Goal: Use online tool/utility: Utilize a website feature to perform a specific function

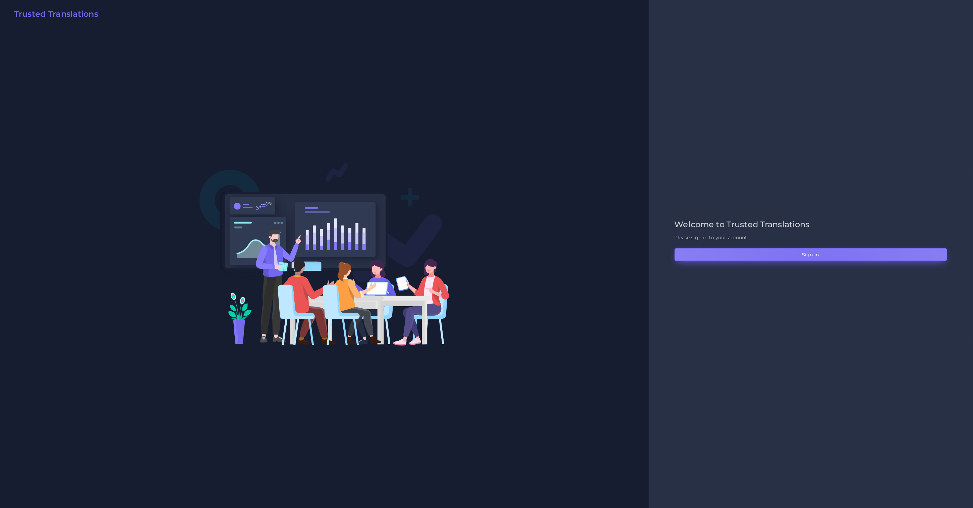
click at [815, 258] on button "Sign in" at bounding box center [811, 254] width 273 height 13
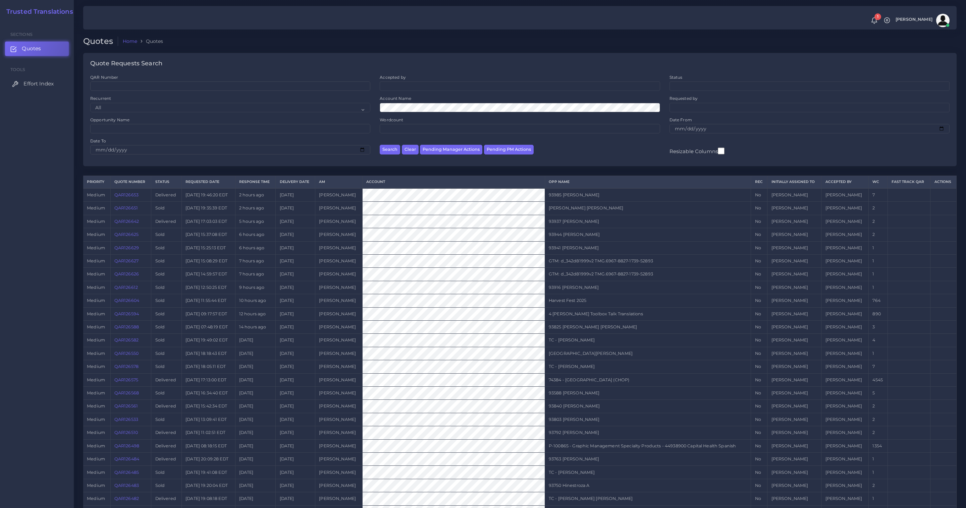
click at [45, 84] on span "Effort Index" at bounding box center [38, 83] width 30 height 7
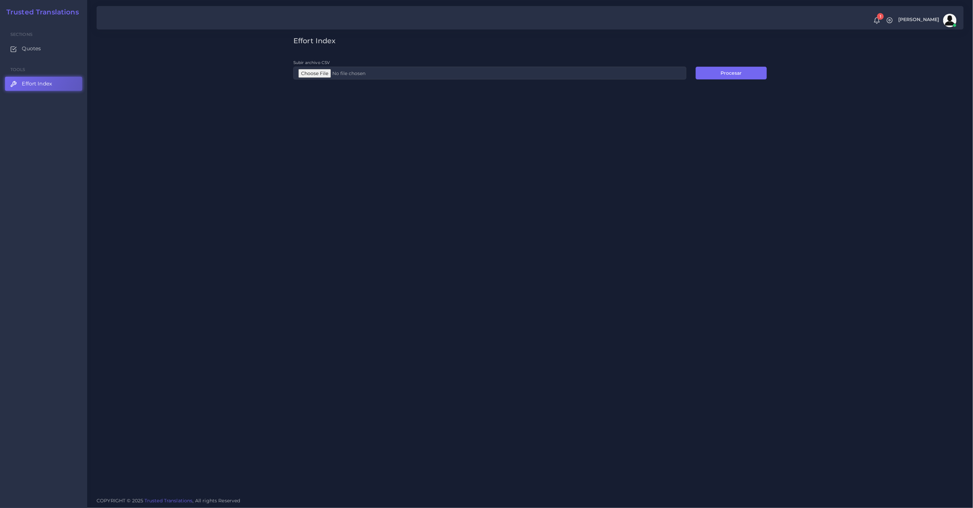
type input "C:\fakepath\PE.csv"
click at [726, 76] on button "Procesar" at bounding box center [731, 73] width 71 height 13
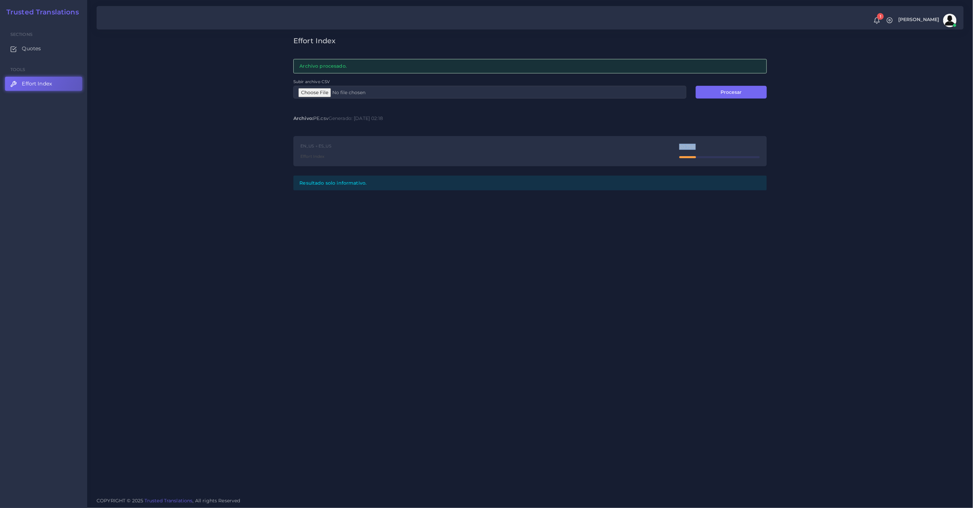
drag, startPoint x: 691, startPoint y: 147, endPoint x: 679, endPoint y: 149, distance: 11.8
click at [679, 149] on div "EN_US → ES_US Effort Index 20.75%" at bounding box center [529, 151] width 473 height 31
type input "C:\fakepath\ED.csv"
click at [730, 95] on button "Procesar" at bounding box center [731, 92] width 71 height 13
drag, startPoint x: 677, startPoint y: 146, endPoint x: 693, endPoint y: 146, distance: 16.8
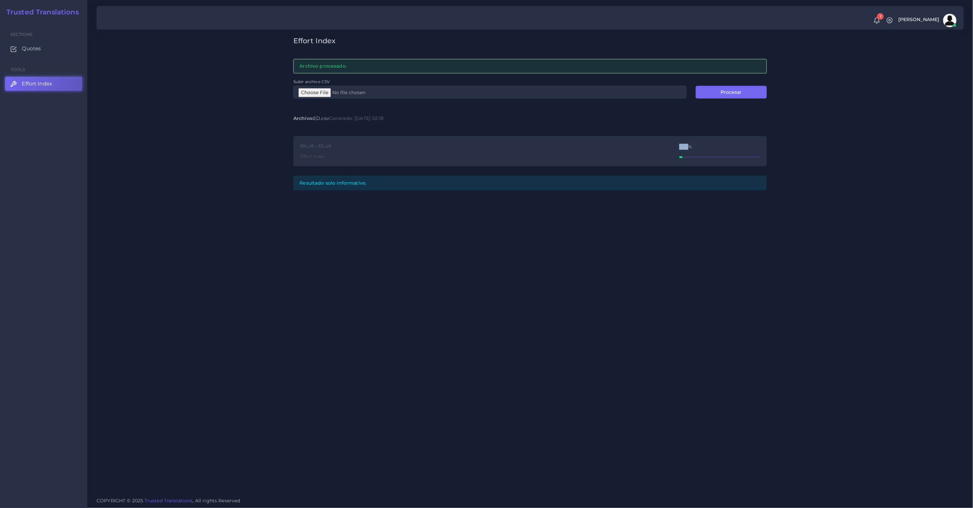
click at [688, 146] on div "EN_US → ES_US Effort Index 4.16%" at bounding box center [529, 151] width 473 height 31
copy div "4.16"
type input "C:\fakepath\PR.csv"
click at [720, 95] on button "Procesar" at bounding box center [731, 92] width 71 height 13
drag, startPoint x: 682, startPoint y: 146, endPoint x: 686, endPoint y: 148, distance: 3.9
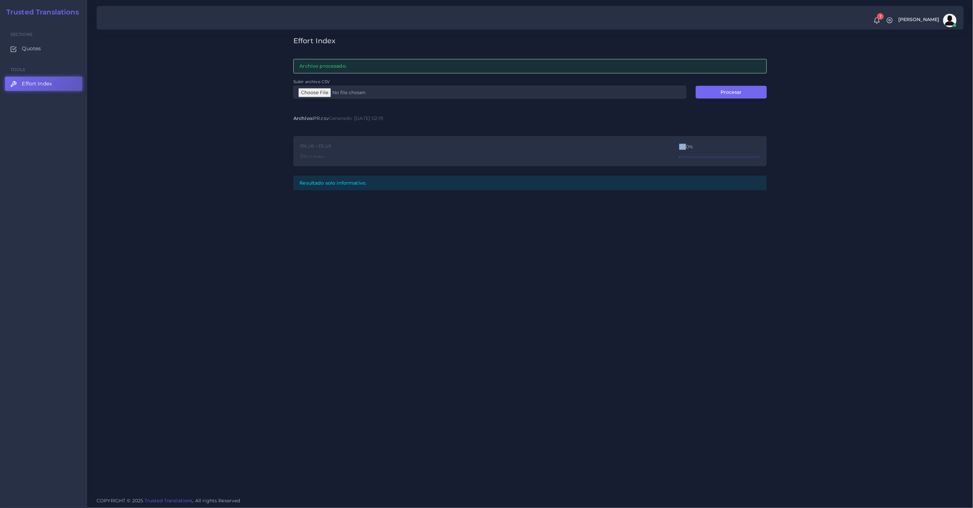
click at [687, 148] on div "EN_US → ES_US Effort Index 0.50%" at bounding box center [529, 151] width 473 height 31
copy div "0.5"
click at [682, 284] on div "Effort Index Archivo procesado. Subir archivo CSV Procesar Archivo: PR.csv Gene…" at bounding box center [530, 246] width 886 height 492
type input "C:\fakepath\PE_AR.csv"
click at [735, 94] on button "Procesar" at bounding box center [731, 92] width 71 height 13
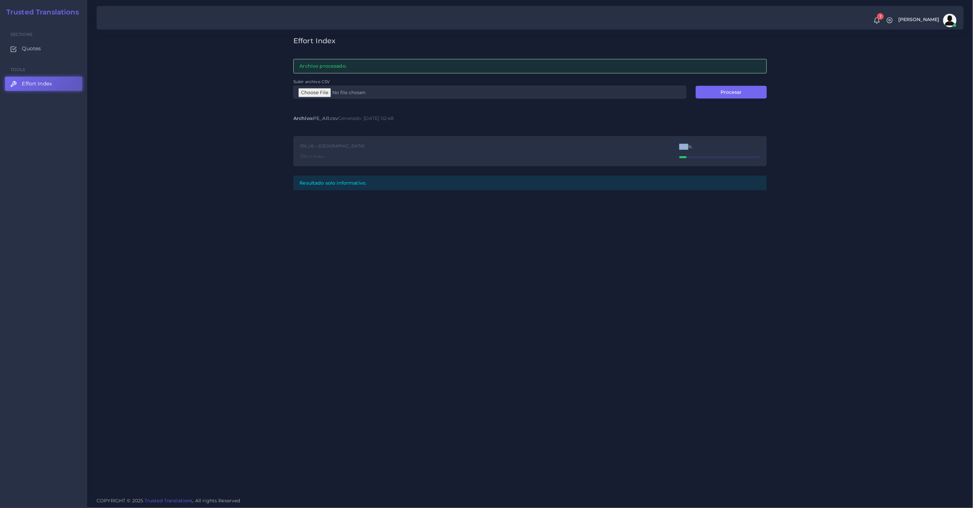
drag, startPoint x: 679, startPoint y: 147, endPoint x: 688, endPoint y: 147, distance: 9.1
click at [688, 147] on div "9.16%" at bounding box center [719, 146] width 80 height 5
copy div "9.16"
type input "C:\fakepath\ED_AR.csv"
click at [741, 93] on button "Procesar" at bounding box center [731, 92] width 71 height 13
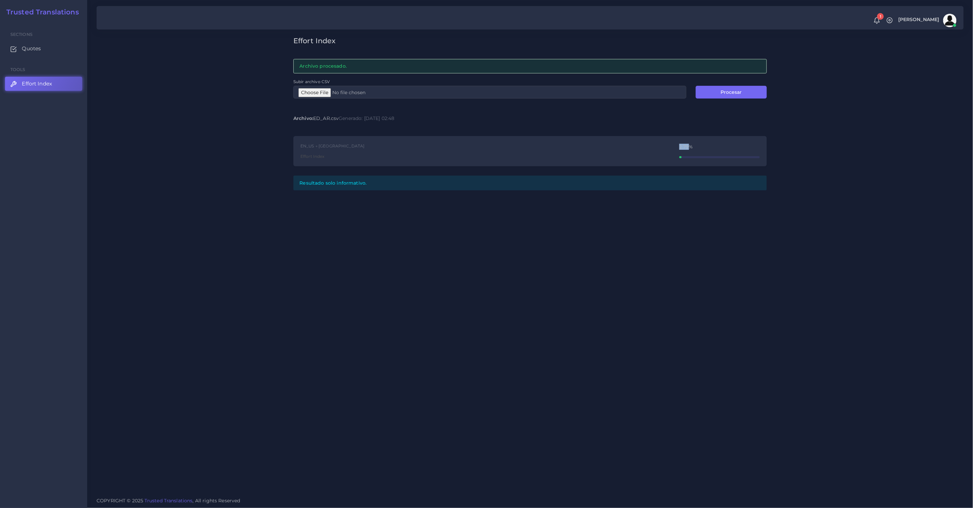
drag, startPoint x: 678, startPoint y: 147, endPoint x: 688, endPoint y: 148, distance: 10.5
click at [688, 148] on div "EN_US → AR Effort Index 2.79%" at bounding box center [529, 151] width 473 height 31
copy div "2.79"
type input "C:\fakepath\PR_AR.csv"
click at [740, 95] on button "Procesar" at bounding box center [731, 92] width 71 height 13
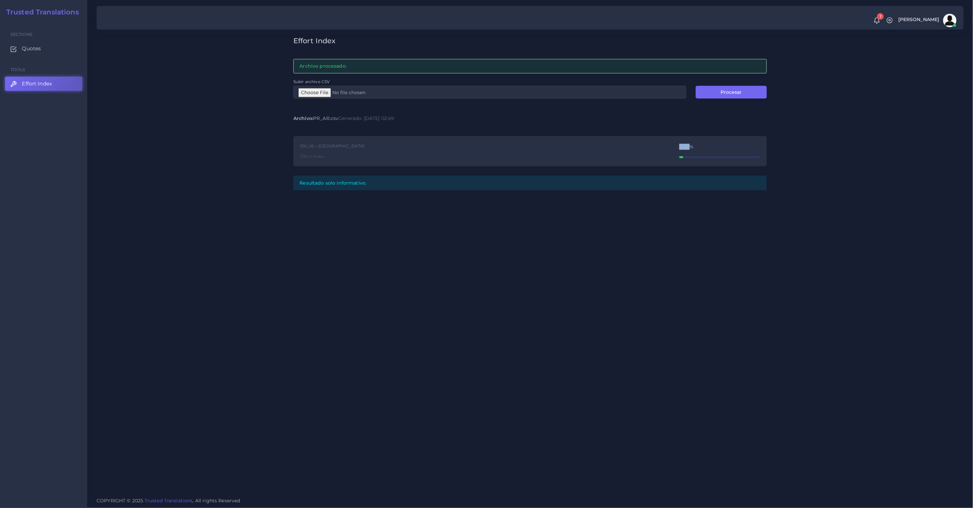
drag, startPoint x: 669, startPoint y: 146, endPoint x: 688, endPoint y: 147, distance: 19.1
click at [688, 147] on div "EN_US → AR Effort Index 4.90%" at bounding box center [529, 151] width 473 height 31
copy div "4.90"
type input "C:\fakepath\PE_SO.csv"
click at [723, 90] on button "Procesar" at bounding box center [731, 92] width 71 height 13
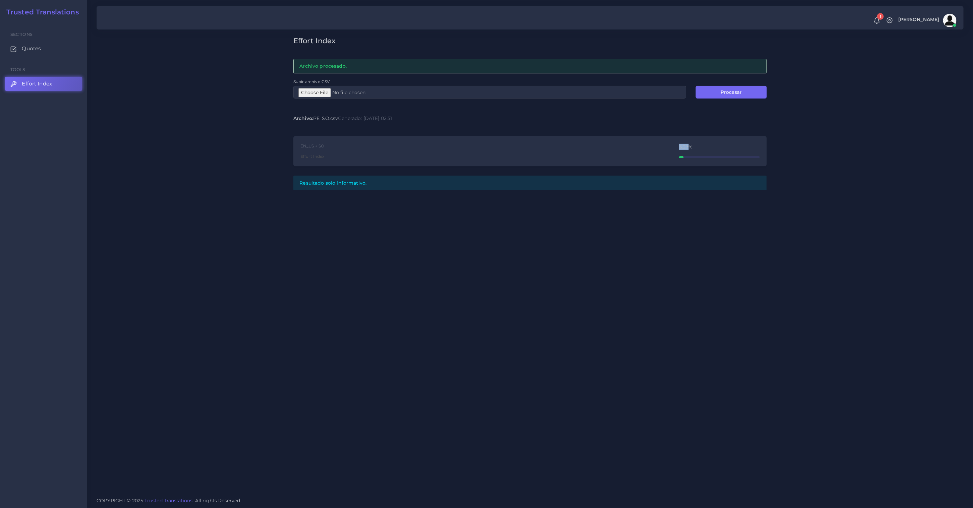
drag, startPoint x: 674, startPoint y: 144, endPoint x: 688, endPoint y: 147, distance: 14.6
click at [688, 147] on div "EN_US → SO Effort Index 5.27%" at bounding box center [529, 151] width 473 height 31
copy div "5.27"
type input "C:\fakepath\ED_SO.csv"
click at [731, 89] on button "Procesar" at bounding box center [731, 92] width 71 height 13
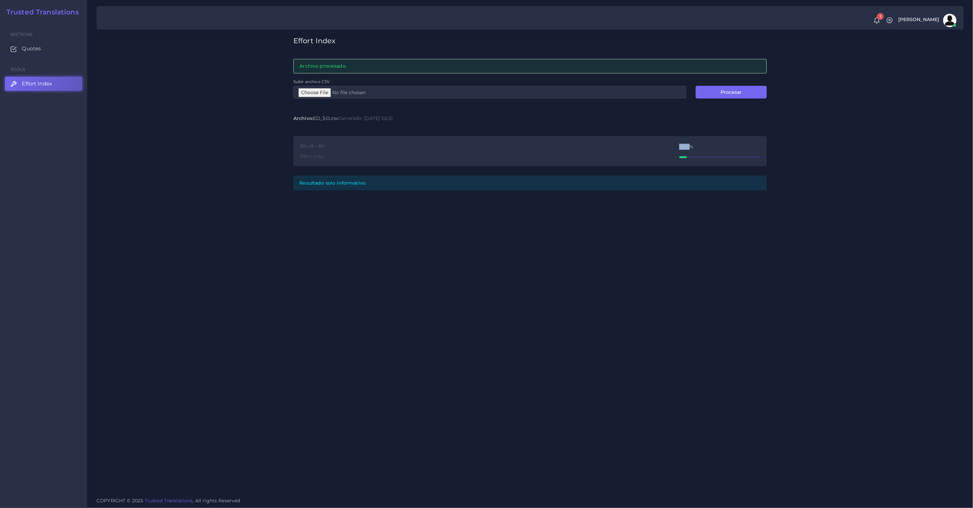
drag, startPoint x: 668, startPoint y: 147, endPoint x: 690, endPoint y: 145, distance: 21.2
click at [690, 145] on div "EN_US → SO Effort Index 9.64%" at bounding box center [529, 151] width 473 height 31
copy div "9.64"
type input "C:\fakepath\PR_SO.csv"
click at [712, 97] on button "Procesar" at bounding box center [731, 92] width 71 height 13
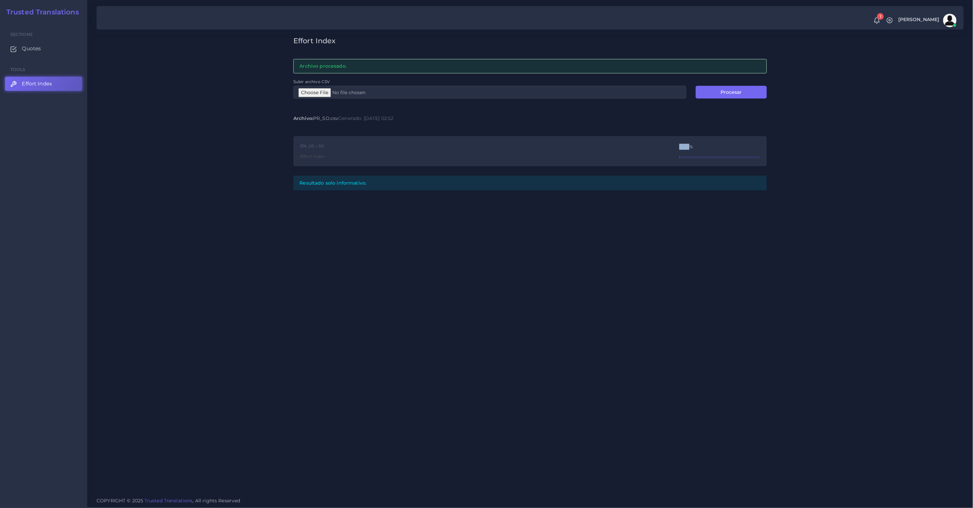
drag, startPoint x: 668, startPoint y: 146, endPoint x: 688, endPoint y: 148, distance: 20.2
click at [688, 148] on div "EN_US → SO Effort Index 0.50%" at bounding box center [529, 151] width 473 height 31
copy div "0.50"
type input "C:\fakepath\PROOF.csv"
click at [731, 95] on button "Procesar" at bounding box center [731, 92] width 71 height 13
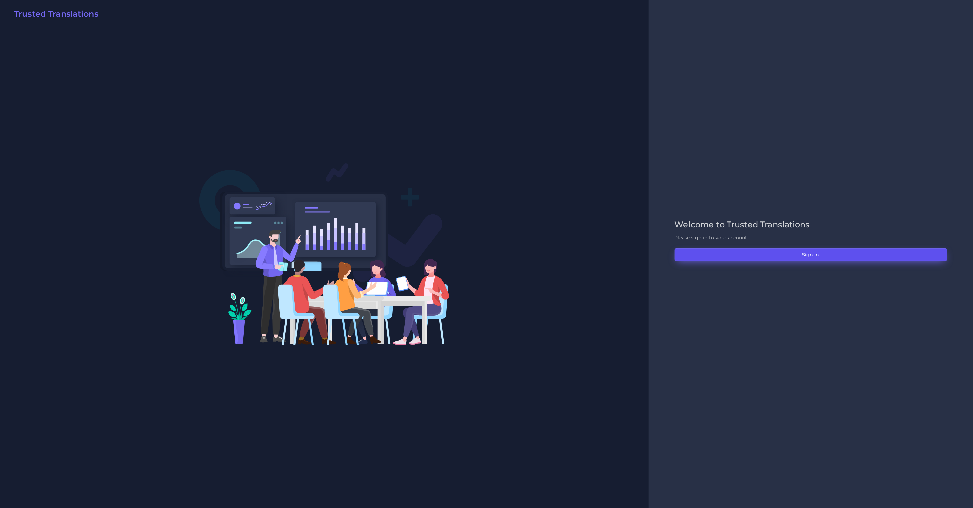
click at [743, 256] on button "Sign in" at bounding box center [811, 254] width 273 height 13
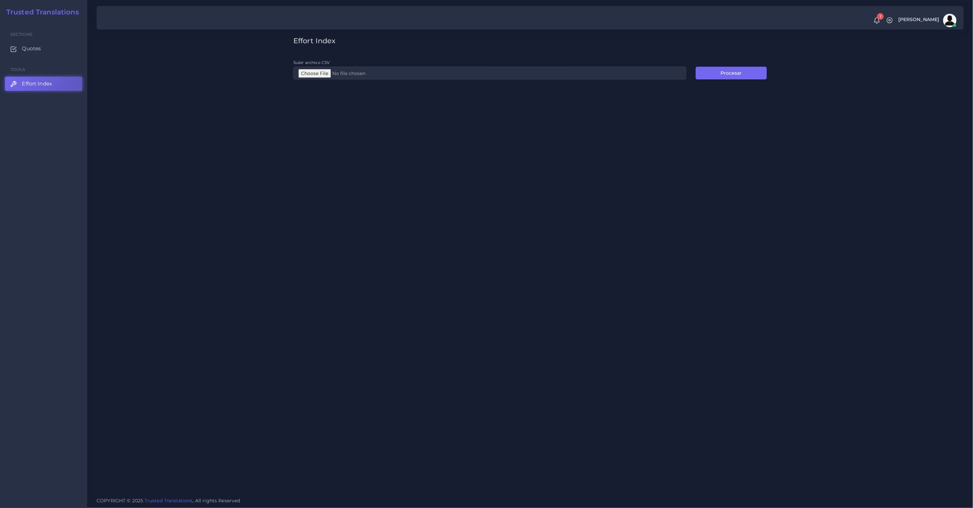
type input "C:\fakepath\PROOF.csv"
click at [733, 75] on button "Procesar" at bounding box center [731, 73] width 71 height 13
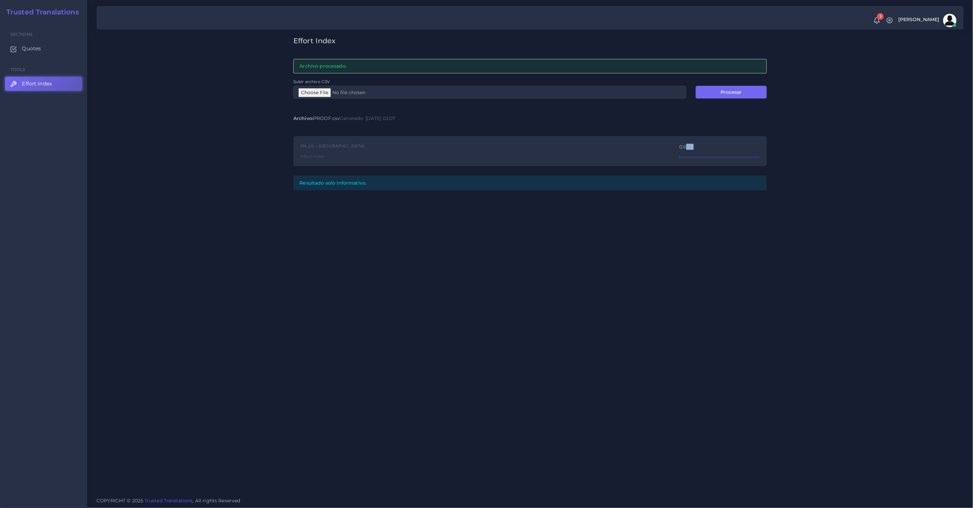
drag, startPoint x: 679, startPoint y: 149, endPoint x: 688, endPoint y: 149, distance: 8.7
click at [688, 149] on div "EN_US → AR Effort Index 0.60%" at bounding box center [529, 151] width 473 height 31
click at [668, 148] on div "EN_US → AR Effort Index 0.60%" at bounding box center [529, 151] width 473 height 31
drag, startPoint x: 672, startPoint y: 146, endPoint x: 688, endPoint y: 147, distance: 15.8
click at [688, 147] on div "EN_US → AR Effort Index 0.60%" at bounding box center [529, 151] width 473 height 31
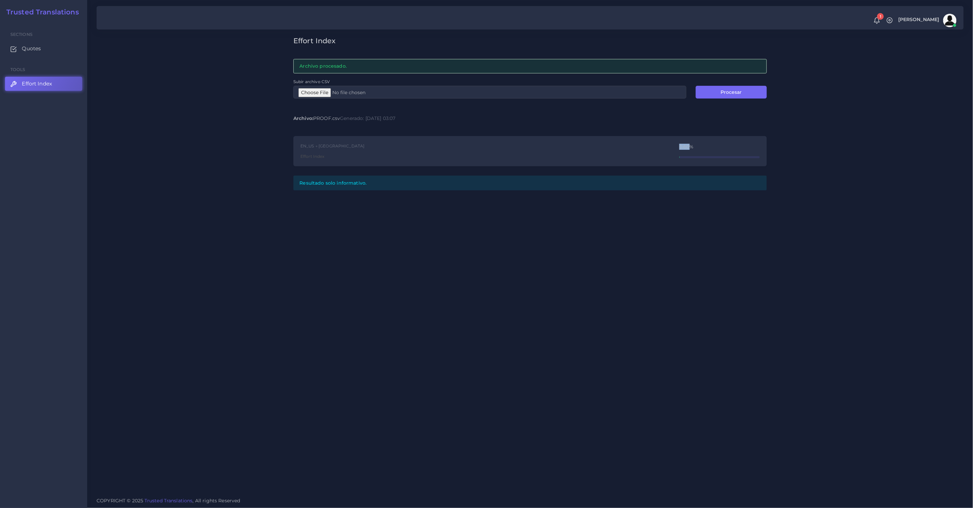
copy div "0.60"
type input "C:\fakepath\PE.csv"
click at [719, 91] on button "Procesar" at bounding box center [731, 92] width 71 height 13
drag, startPoint x: 673, startPoint y: 143, endPoint x: 687, endPoint y: 148, distance: 14.5
click at [687, 148] on div "EN_US → AR Effort Index 7.99%" at bounding box center [529, 151] width 473 height 31
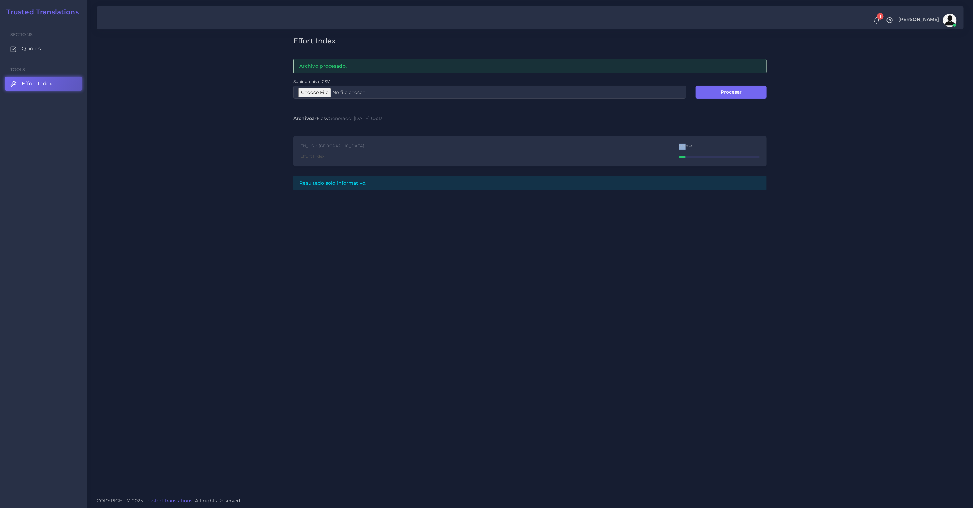
copy div "7.9"
click at [686, 133] on div "Effort Index Archivo procesado. Subir archivo CSV Procesar Archivo: PE.csv Gene…" at bounding box center [530, 114] width 483 height 154
drag, startPoint x: 679, startPoint y: 142, endPoint x: 689, endPoint y: 149, distance: 11.2
click at [689, 149] on div "EN_US → AR Effort Index 7.99%" at bounding box center [529, 151] width 473 height 31
copy div "7.99"
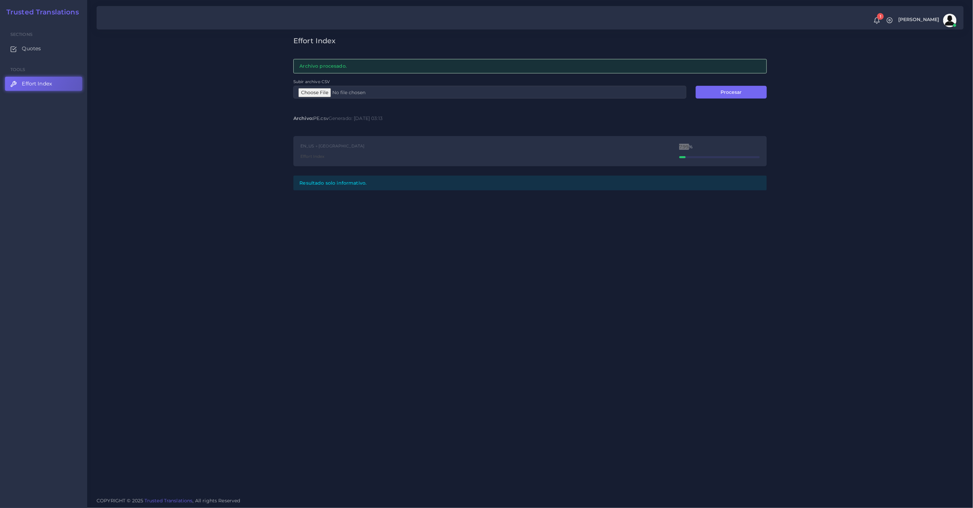
type input "C:\fakepath\ED.csv"
click at [721, 94] on button "Procesar" at bounding box center [731, 92] width 71 height 13
drag, startPoint x: 677, startPoint y: 151, endPoint x: 678, endPoint y: 144, distance: 7.5
click at [678, 144] on div "EN_US → AR Effort Index 16.48%" at bounding box center [529, 151] width 473 height 31
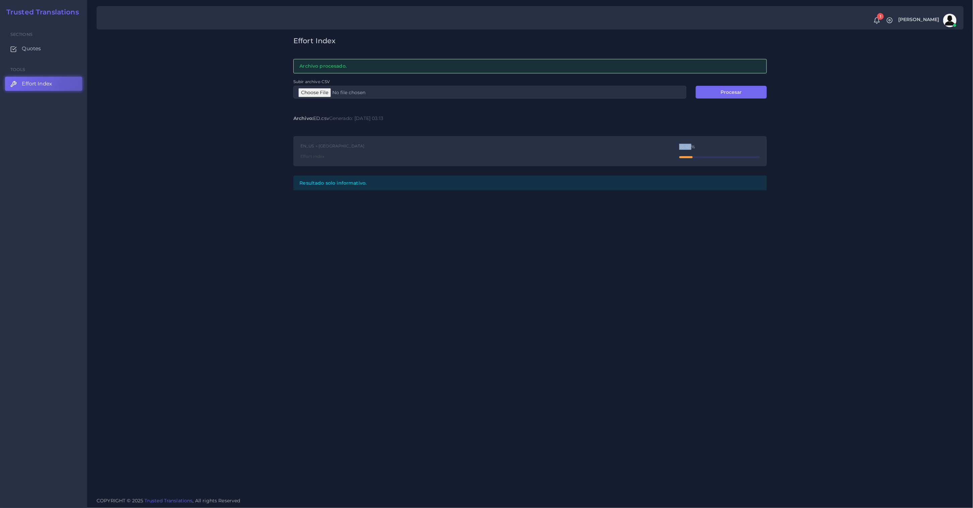
drag, startPoint x: 679, startPoint y: 146, endPoint x: 690, endPoint y: 147, distance: 11.4
click at [689, 146] on div "EN_US → AR Effort Index 16.48%" at bounding box center [529, 151] width 473 height 31
copy div "16.4"
click at [698, 145] on div "16.48%" at bounding box center [719, 146] width 80 height 5
drag, startPoint x: 679, startPoint y: 146, endPoint x: 757, endPoint y: 152, distance: 78.0
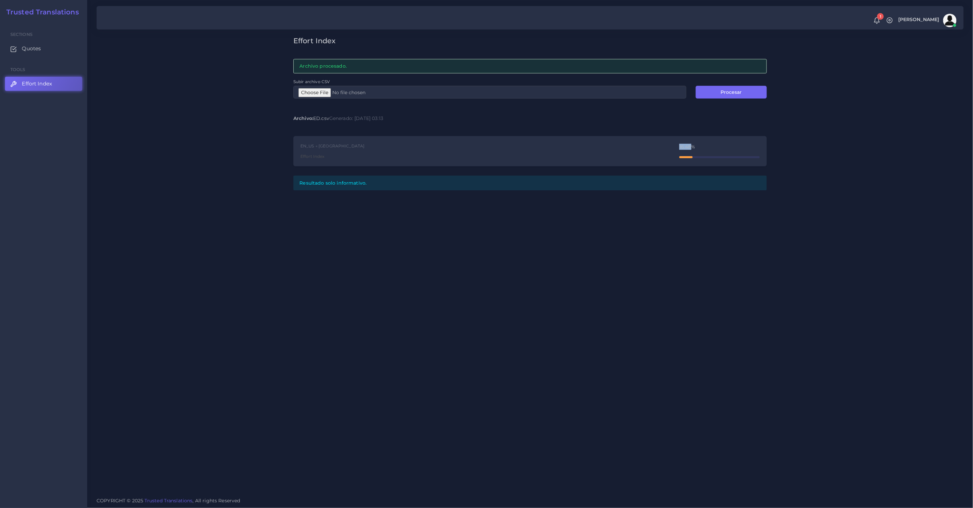
click at [691, 147] on div "EN_US → AR Effort Index 16.48%" at bounding box center [529, 151] width 473 height 31
copy div "16.48"
type input "C:\fakepath\PE_AR.csv"
click at [723, 96] on button "Procesar" at bounding box center [731, 92] width 71 height 13
drag, startPoint x: 678, startPoint y: 148, endPoint x: 689, endPoint y: 149, distance: 10.8
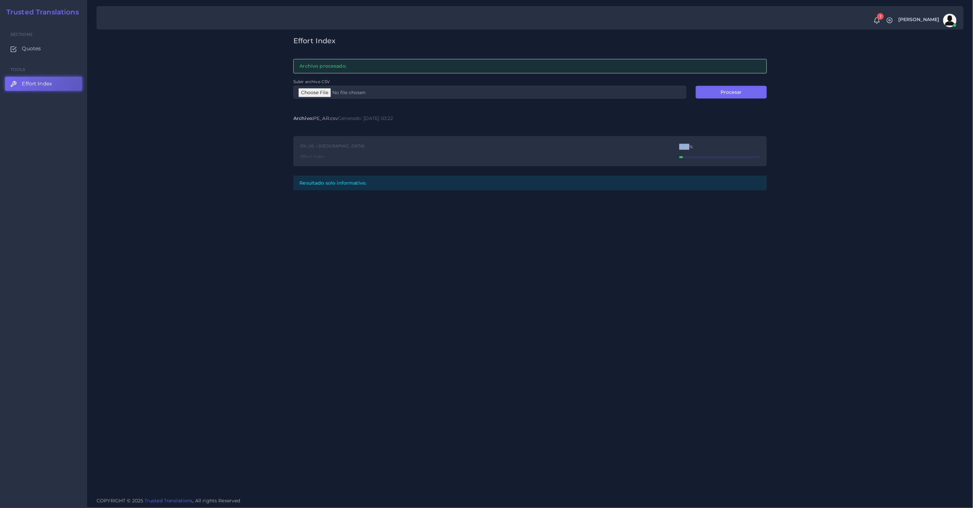
click at [689, 149] on div "EN_US → AR Effort Index 4.38%" at bounding box center [529, 151] width 473 height 31
copy div "4.38"
type input "C:\fakepath\AR_ED.csv"
click at [732, 93] on button "Procesar" at bounding box center [731, 92] width 71 height 13
drag, startPoint x: 671, startPoint y: 150, endPoint x: 679, endPoint y: 147, distance: 9.3
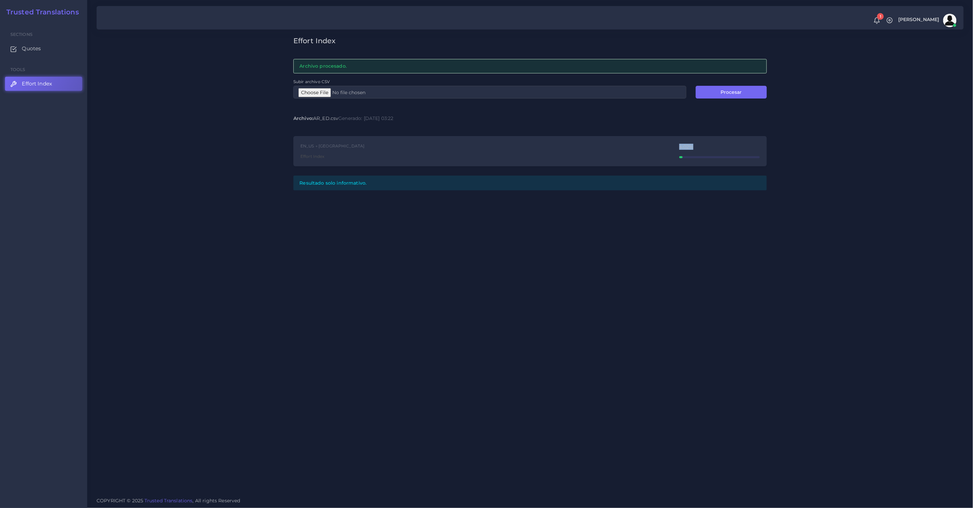
click at [679, 147] on div "EN_US → AR Effort Index 4.02%" at bounding box center [529, 151] width 473 height 31
click at [675, 147] on div "EN_US → AR Effort Index 4.02%" at bounding box center [529, 151] width 473 height 31
drag, startPoint x: 678, startPoint y: 146, endPoint x: 689, endPoint y: 146, distance: 10.4
click at [689, 146] on div "EN_US → AR Effort Index 4.02%" at bounding box center [529, 151] width 473 height 31
copy div "4.02"
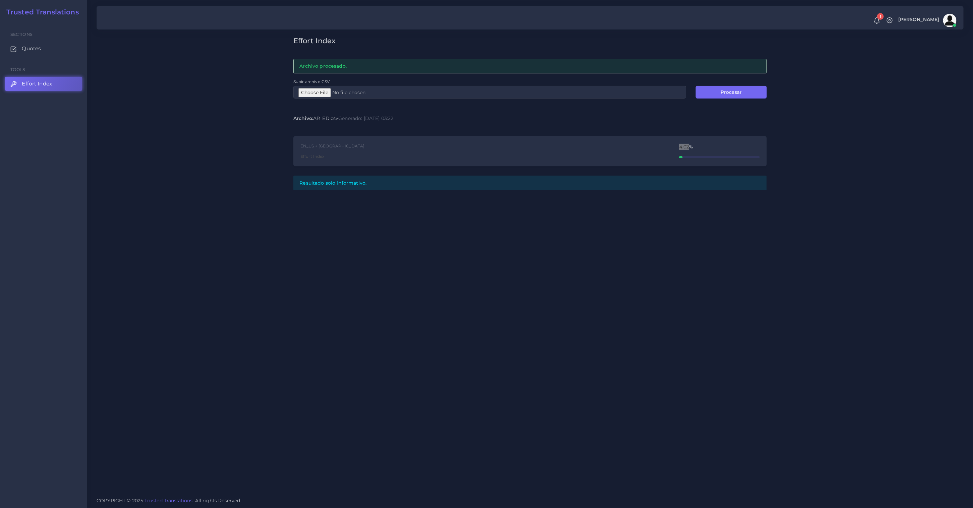
type input "C:\fakepath\AR_PROOF.csv"
click at [736, 97] on button "Procesar" at bounding box center [731, 92] width 71 height 13
drag, startPoint x: 677, startPoint y: 148, endPoint x: 688, endPoint y: 147, distance: 10.8
click at [688, 147] on div "EN_US → AR Effort Index 0.75%" at bounding box center [529, 151] width 473 height 31
copy div "0.75"
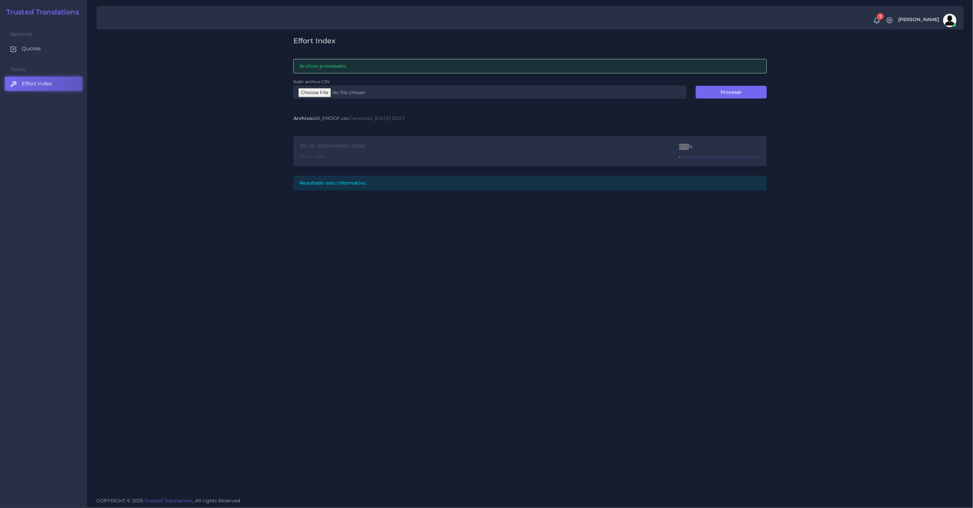
type input "C:\fakepath\PE.csv"
click at [737, 90] on button "Procesar" at bounding box center [731, 92] width 71 height 13
drag, startPoint x: 675, startPoint y: 149, endPoint x: 794, endPoint y: 170, distance: 121.7
click at [690, 147] on div "EN_US → ES_US Effort Index 18.55%" at bounding box center [529, 151] width 473 height 31
copy div "18.55"
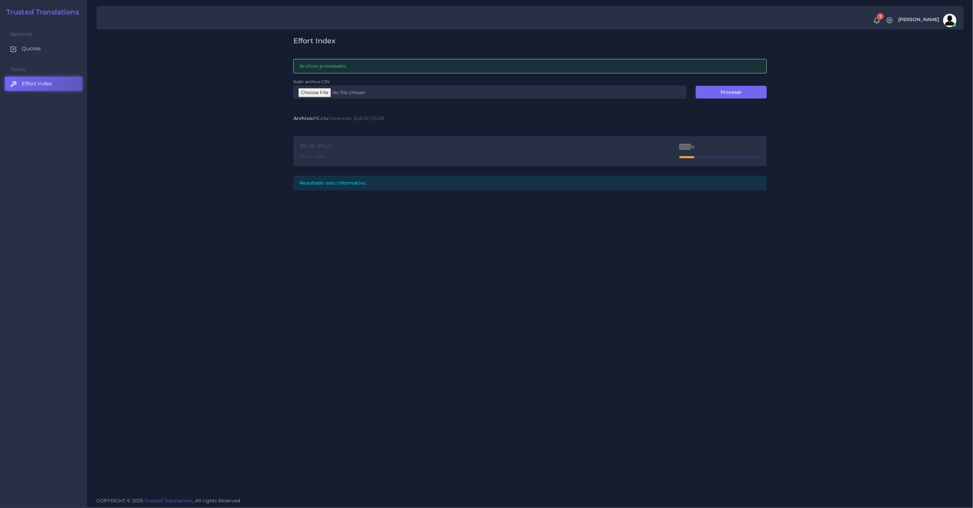
type input "C:\fakepath\ED_ES.csv"
click at [731, 88] on button "Procesar" at bounding box center [731, 92] width 71 height 13
drag, startPoint x: 678, startPoint y: 146, endPoint x: 688, endPoint y: 147, distance: 10.4
click at [688, 147] on div "EN_US → ES_US Effort Index 3.30%" at bounding box center [529, 151] width 473 height 31
copy div "3.30"
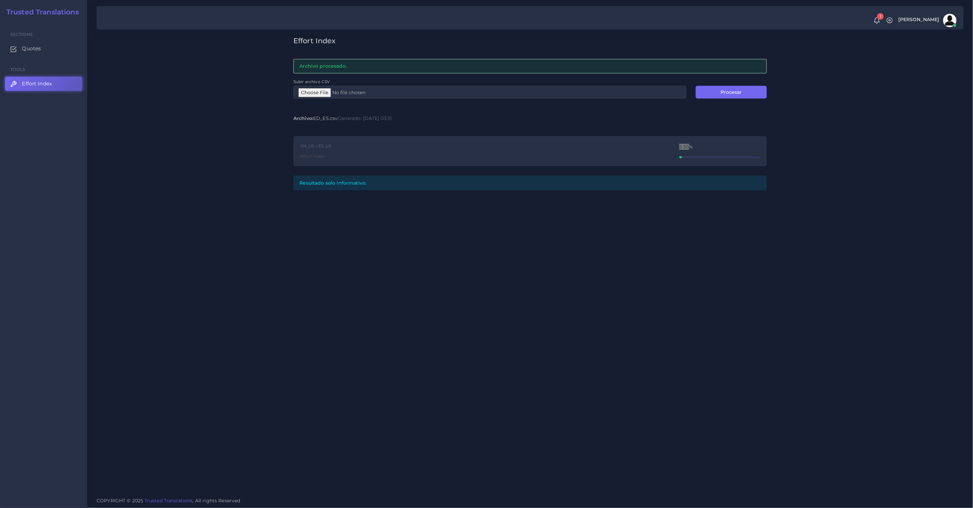
type input "C:\fakepath\PR_ES.csv"
click at [730, 95] on button "Procesar" at bounding box center [731, 92] width 71 height 13
drag, startPoint x: 666, startPoint y: 149, endPoint x: 688, endPoint y: 144, distance: 22.3
click at [688, 144] on div "EN_US → ES_US Effort Index 0.50%" at bounding box center [529, 151] width 473 height 31
copy div "0.50"
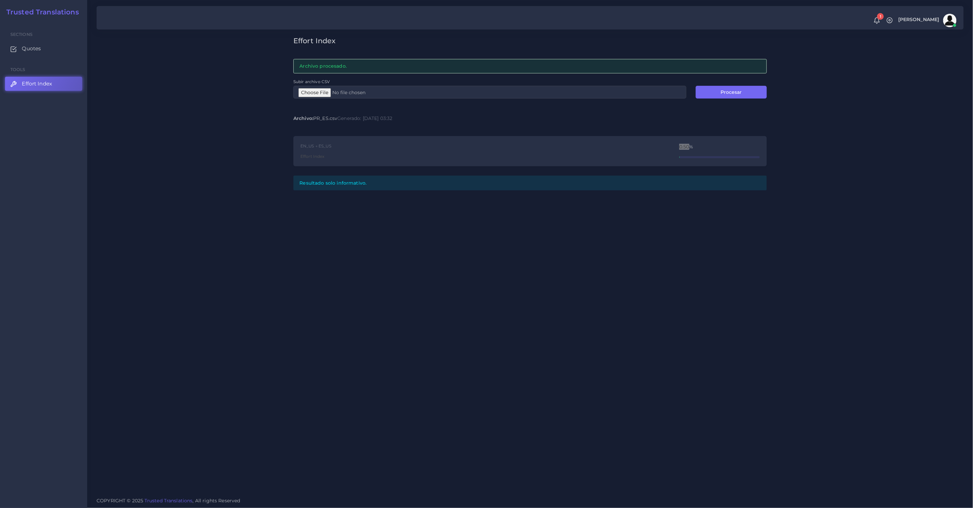
type input "C:\fakepath\PROOF_ES.csv"
click at [737, 89] on button "Procesar" at bounding box center [731, 92] width 71 height 13
drag, startPoint x: 674, startPoint y: 147, endPoint x: 687, endPoint y: 146, distance: 13.1
click at [687, 146] on div "EN_US → ES_US Effort Index 0.50%" at bounding box center [529, 151] width 473 height 31
click at [711, 148] on div "0.50%" at bounding box center [719, 146] width 80 height 5
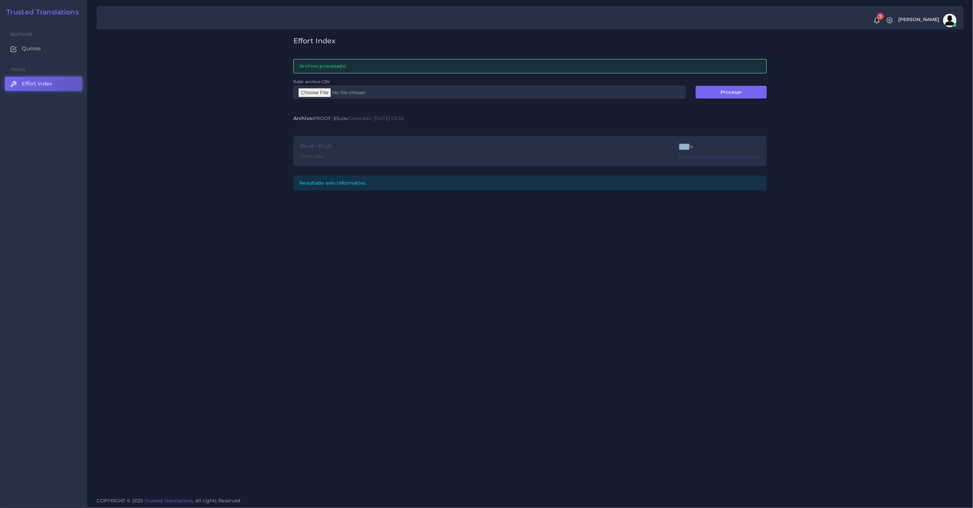
drag, startPoint x: 677, startPoint y: 145, endPoint x: 692, endPoint y: 143, distance: 15.5
click at [688, 143] on div "EN_US → ES_US Effort Index 0.50%" at bounding box center [529, 151] width 473 height 31
copy div "0.50"
